Goal: Find specific page/section: Find specific page/section

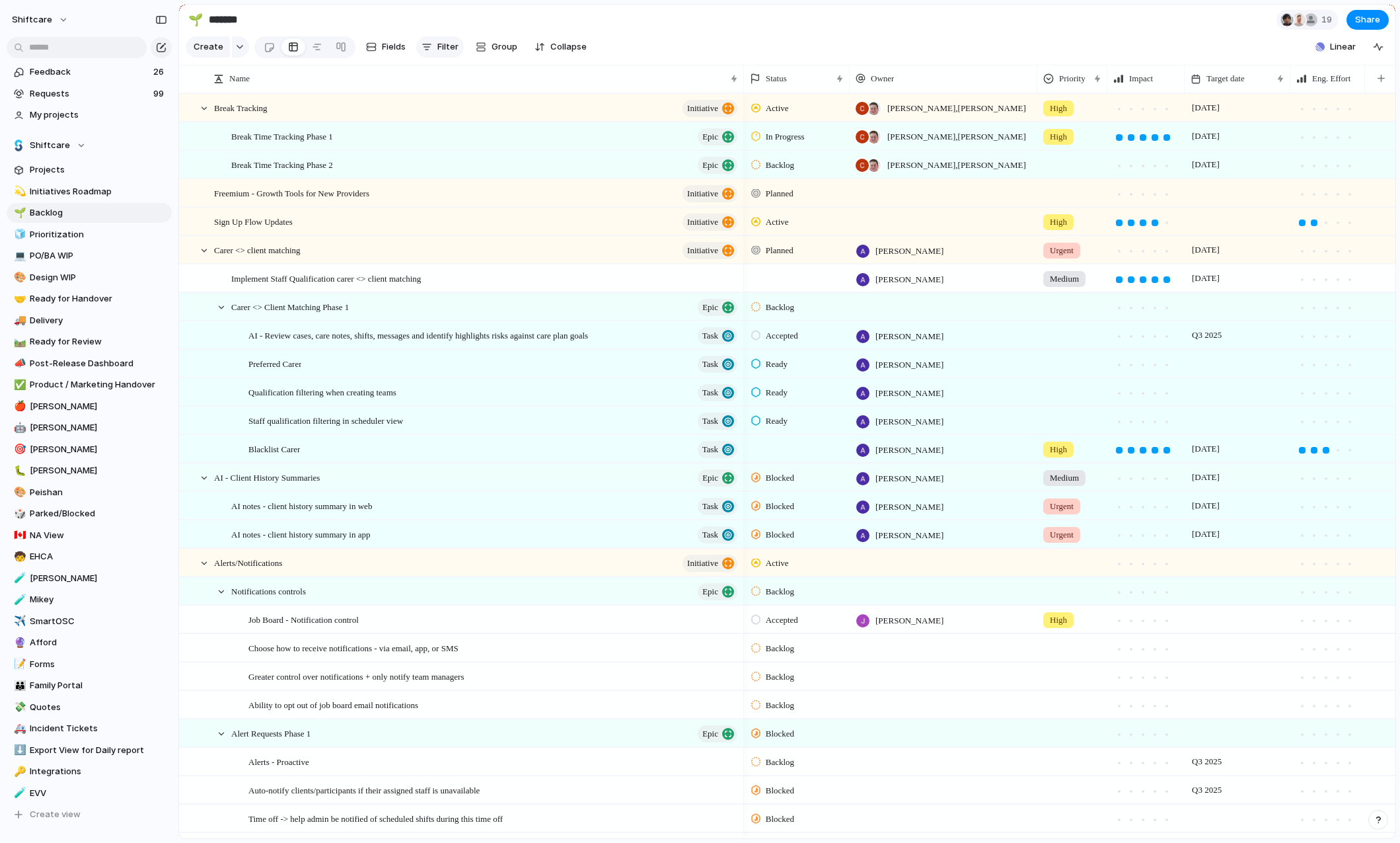
click at [454, 49] on span "Filter" at bounding box center [447, 46] width 21 height 13
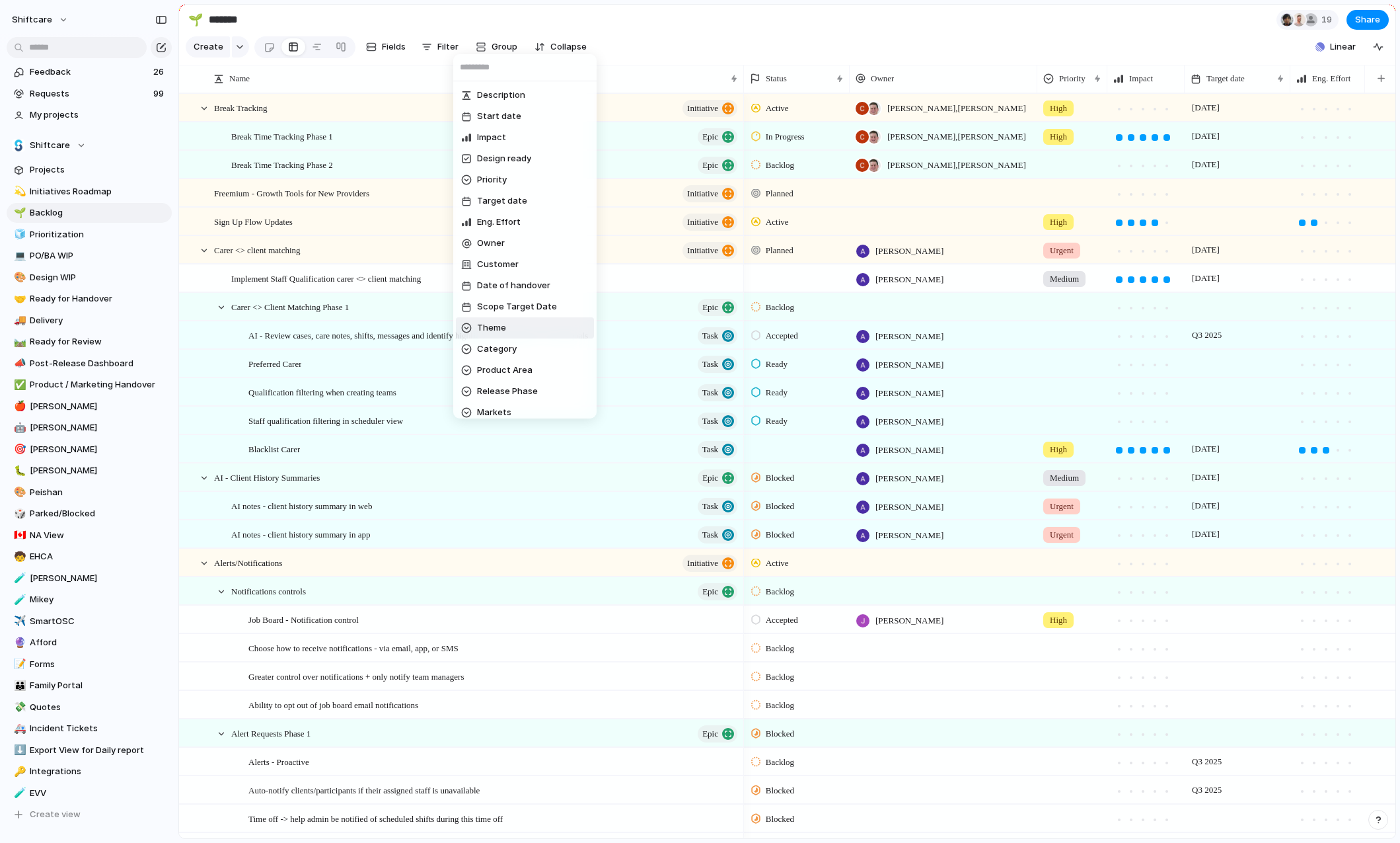
click at [497, 322] on span "Theme" at bounding box center [491, 328] width 29 height 13
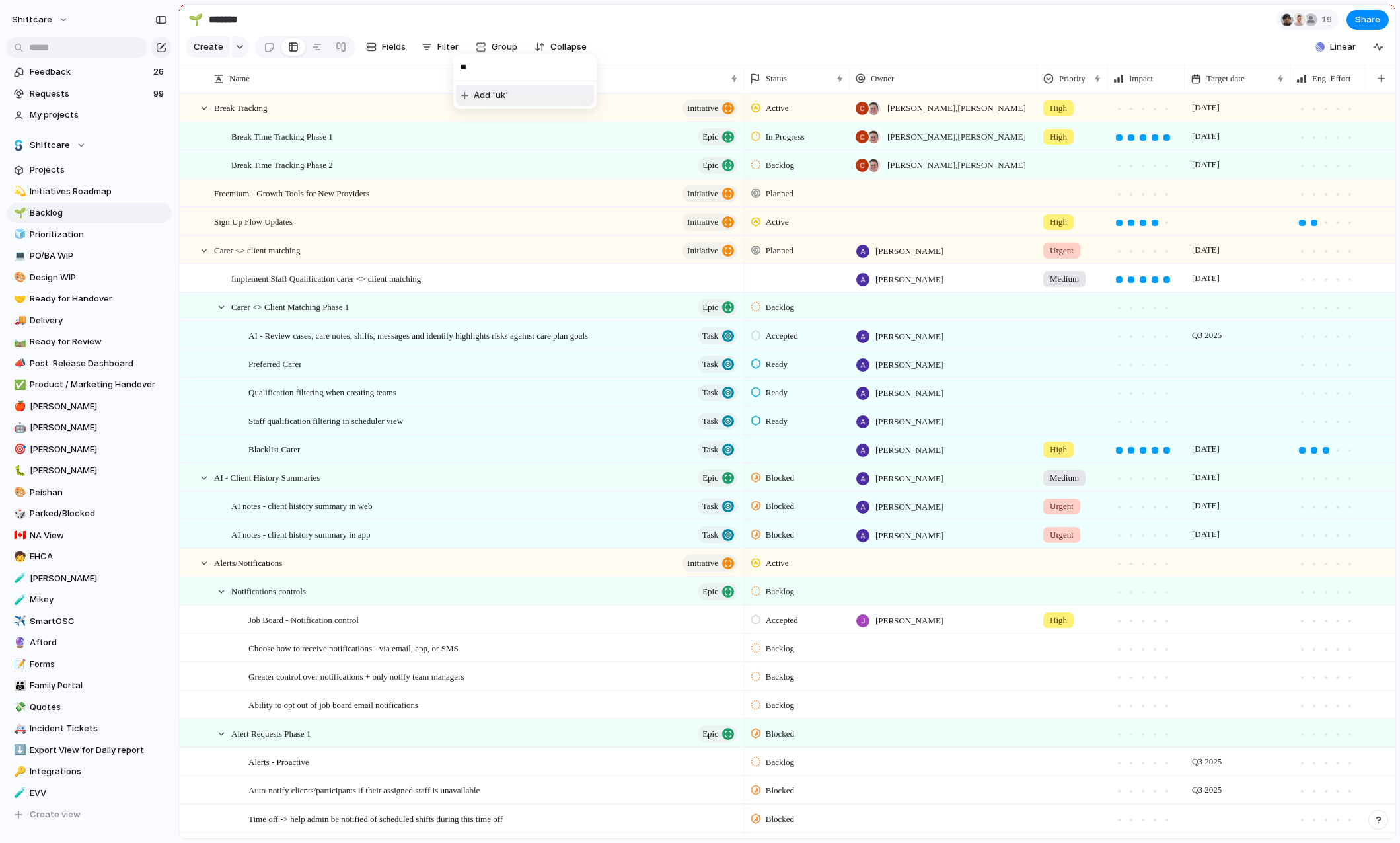
type input "*"
click at [450, 47] on div "NA Sales Integrations AU Engineering BAU Outsourced Dev. Mobile Core No Theme" at bounding box center [700, 422] width 1400 height 843
click at [479, 47] on div "button" at bounding box center [480, 46] width 10 height 10
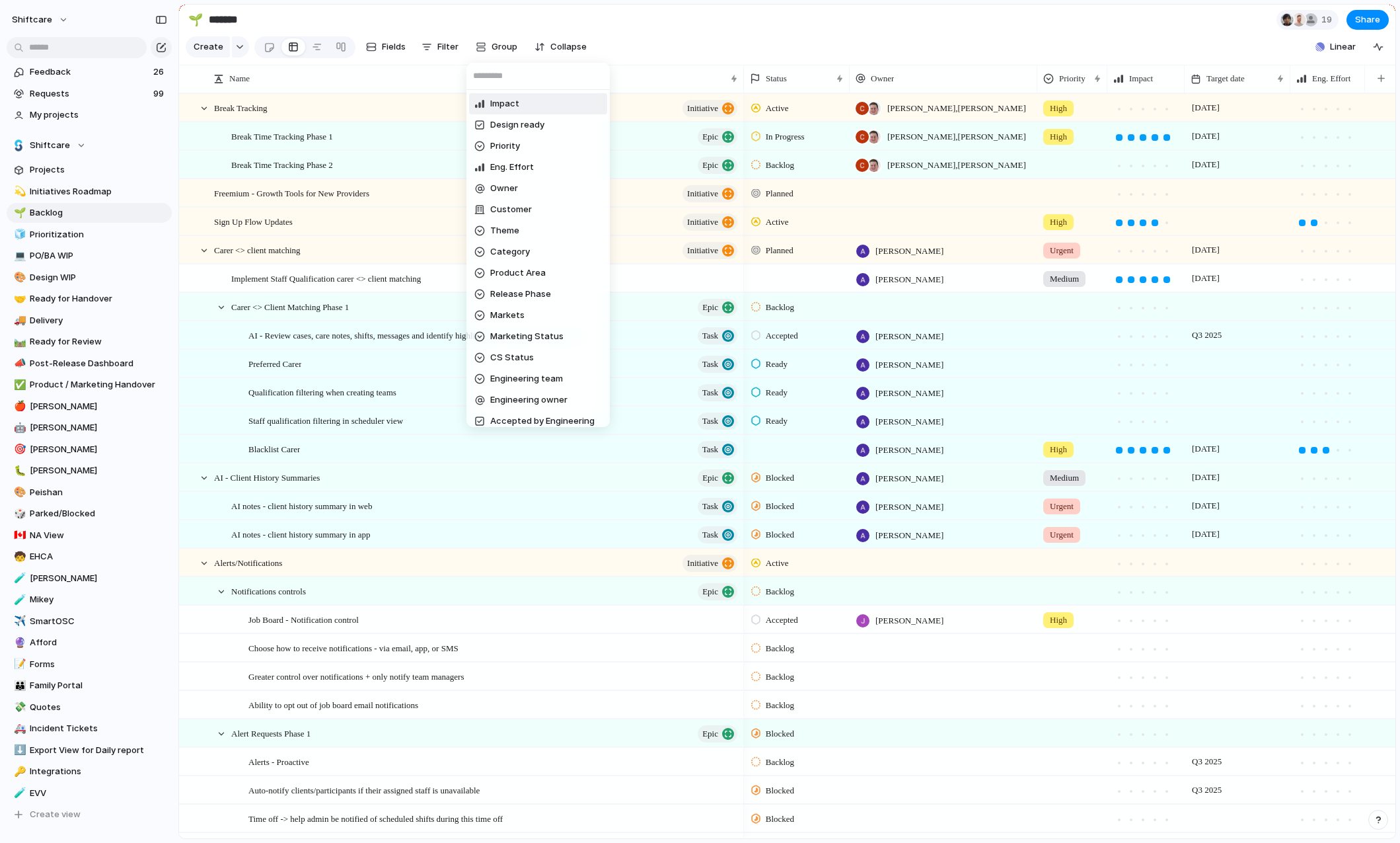
click at [446, 47] on div "Impact Design ready Priority Eng. Effort Owner Customer Theme Category Product …" at bounding box center [700, 422] width 1400 height 843
